Goal: Information Seeking & Learning: Check status

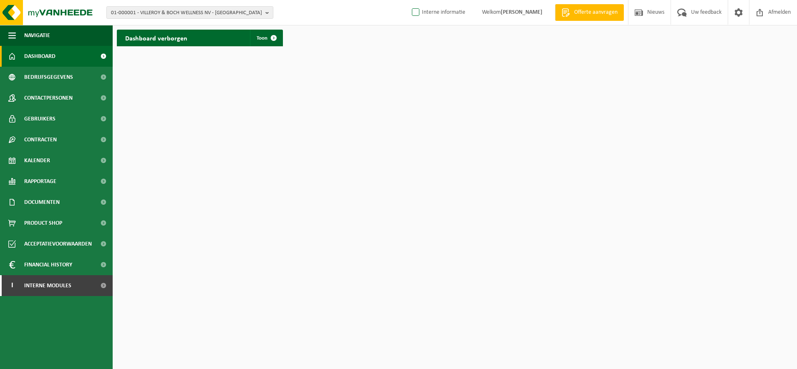
click at [410, 12] on label "Interne informatie" at bounding box center [437, 12] width 55 height 13
click at [409, 0] on input "Interne informatie" at bounding box center [409, 0] width 0 height 0
checkbox input "true"
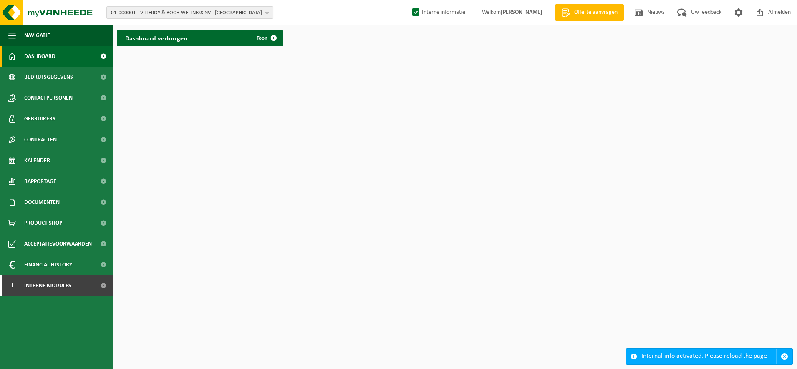
click at [197, 9] on span "01-000001 - VILLEROY & BOCH WELLNESS NV - ROESELARE" at bounding box center [186, 13] width 151 height 13
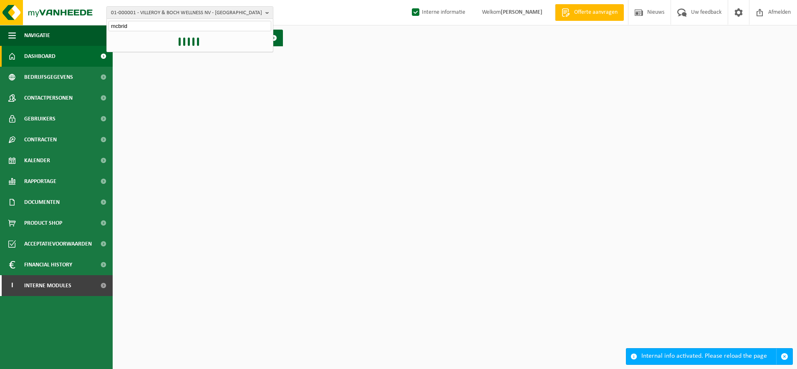
type input "mcbride"
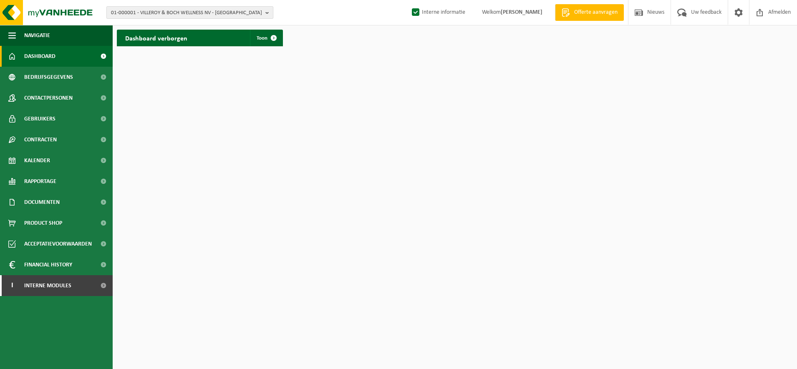
click at [263, 11] on button "01-000001 - VILLEROY & BOCH WELLNESS NV - ROESELARE" at bounding box center [189, 12] width 167 height 13
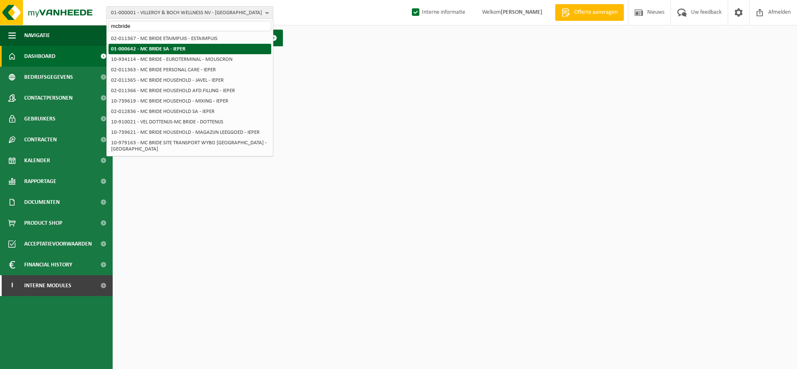
type input "mcbride"
click at [173, 48] on strong "01-000642 - MC BRIDE SA - IEPER" at bounding box center [148, 48] width 74 height 5
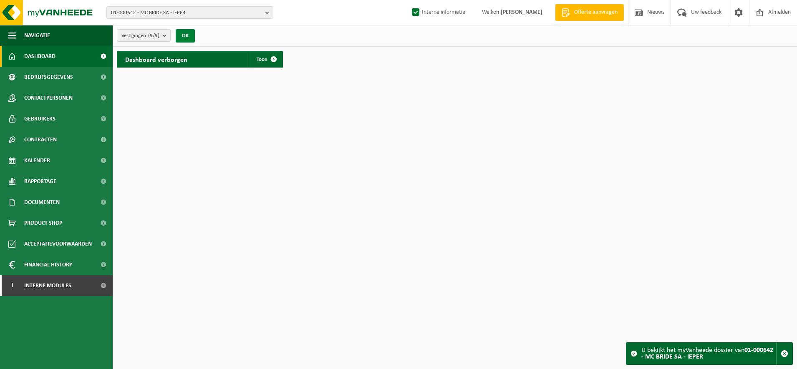
click at [185, 36] on button "OK" at bounding box center [185, 35] width 19 height 13
click at [278, 61] on span at bounding box center [274, 59] width 17 height 17
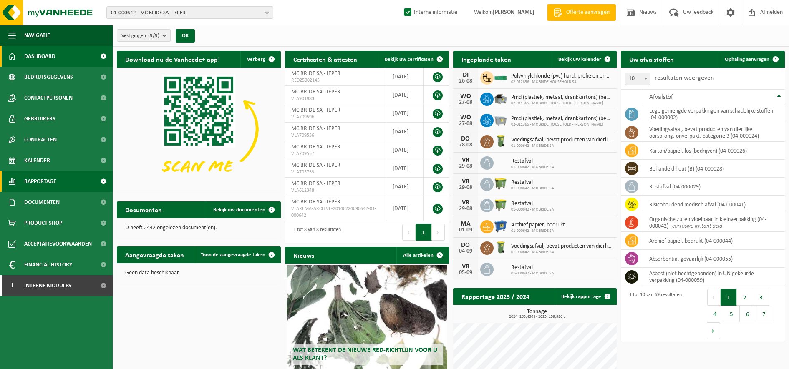
click at [75, 181] on link "Rapportage" at bounding box center [56, 181] width 113 height 21
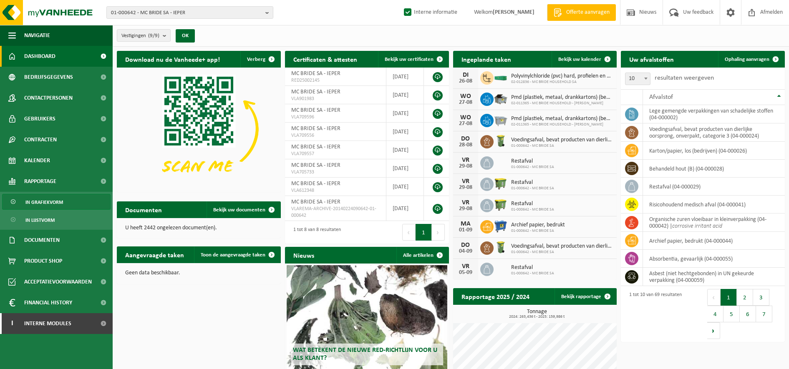
click at [60, 207] on span "In grafiekvorm" at bounding box center [44, 203] width 38 height 16
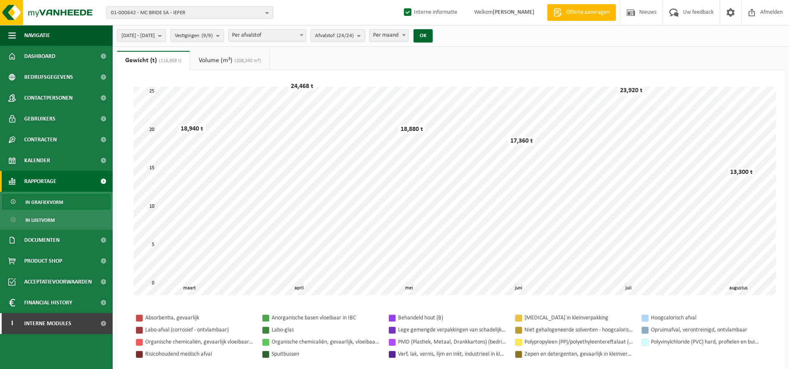
click at [408, 33] on span "Per maand" at bounding box center [389, 36] width 38 height 12
click at [433, 36] on button "OK" at bounding box center [423, 35] width 19 height 13
click at [408, 38] on span "Per jaar" at bounding box center [389, 36] width 38 height 12
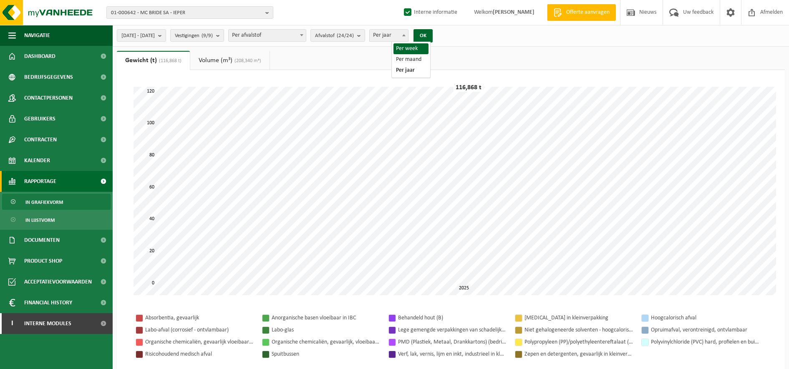
select select "1"
drag, startPoint x: 443, startPoint y: 39, endPoint x: 444, endPoint y: 44, distance: 5.0
click at [433, 38] on button "OK" at bounding box center [423, 35] width 19 height 13
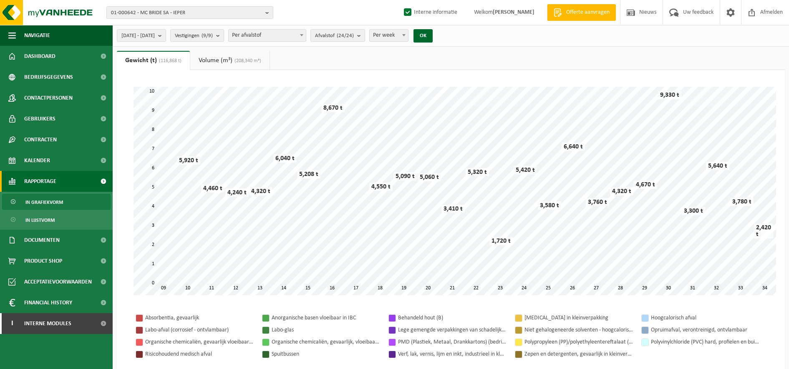
click at [306, 35] on span "Per afvalstof" at bounding box center [267, 36] width 77 height 12
select select "2"
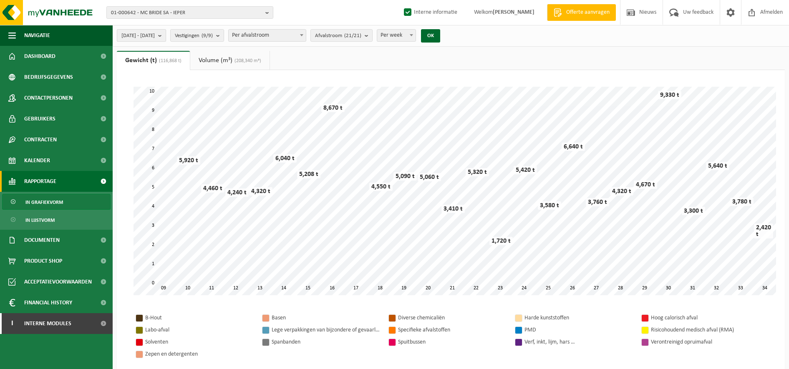
click at [166, 35] on button "[DATE] - [DATE]" at bounding box center [141, 35] width 49 height 13
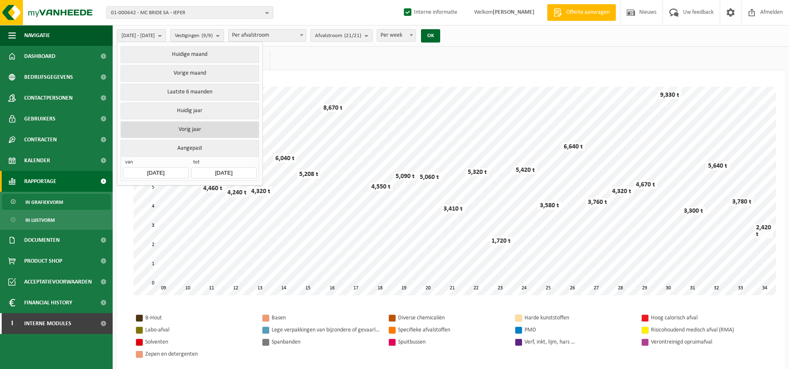
click at [209, 128] on button "Vorig jaar" at bounding box center [190, 129] width 138 height 17
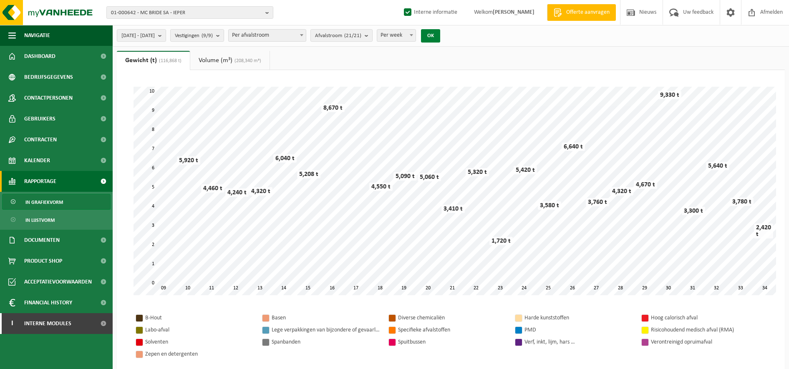
click at [440, 40] on button "OK" at bounding box center [430, 35] width 19 height 13
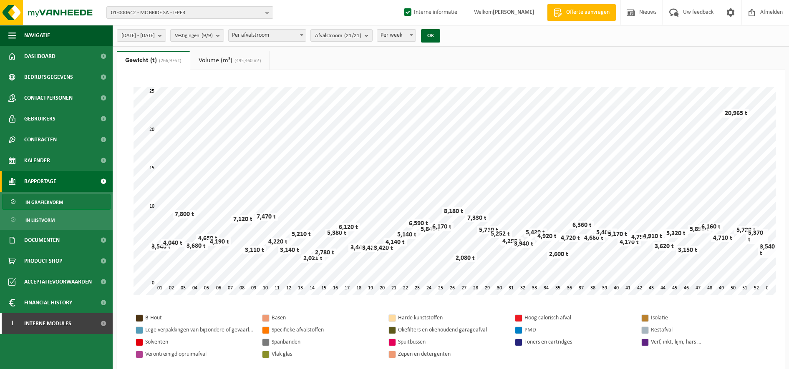
click at [244, 61] on span "(495,460 m³)" at bounding box center [247, 60] width 29 height 5
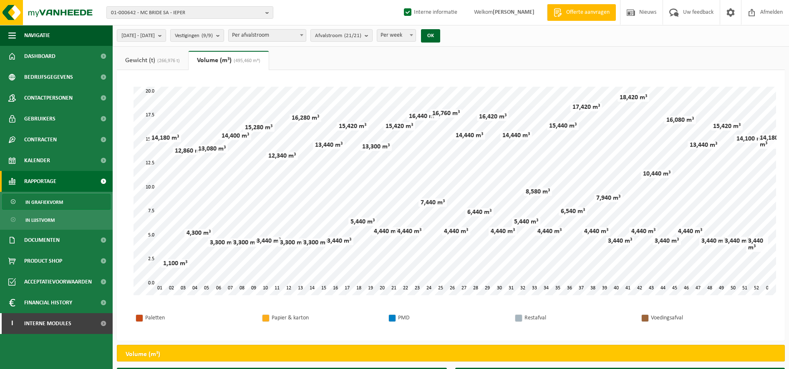
click at [366, 42] on div "[DATE] - [DATE] Huidige maand Vorige maand Laatste 6 maanden Huidig jaar Vorig …" at bounding box center [281, 36] width 337 height 18
click at [362, 37] on span "Afvalstroom (21/21)" at bounding box center [338, 36] width 46 height 13
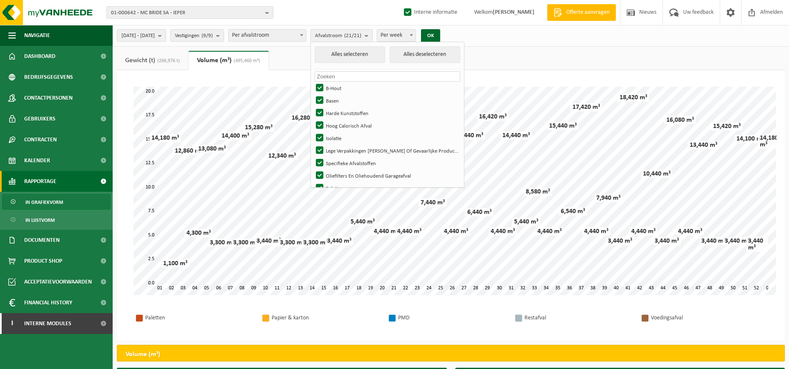
click at [313, 59] on ul "Gewicht (t) (266,976 t) Volume (m³) (495,460 m³)" at bounding box center [451, 60] width 668 height 19
